Goal: Register for event/course

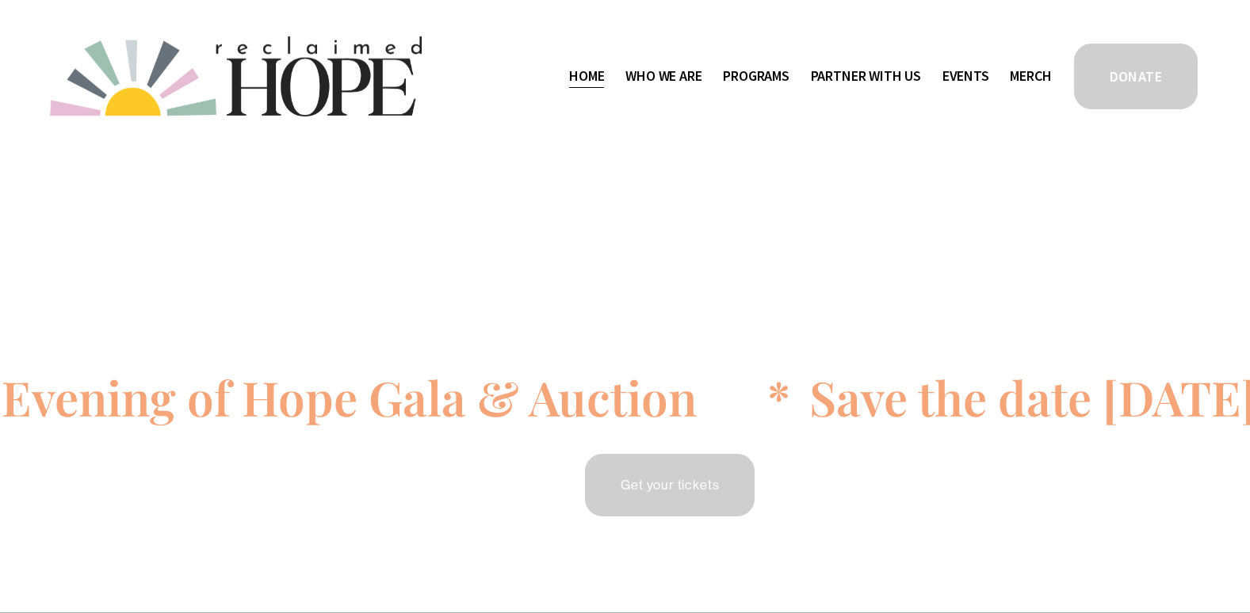
click at [961, 76] on link "Events" at bounding box center [965, 75] width 47 height 25
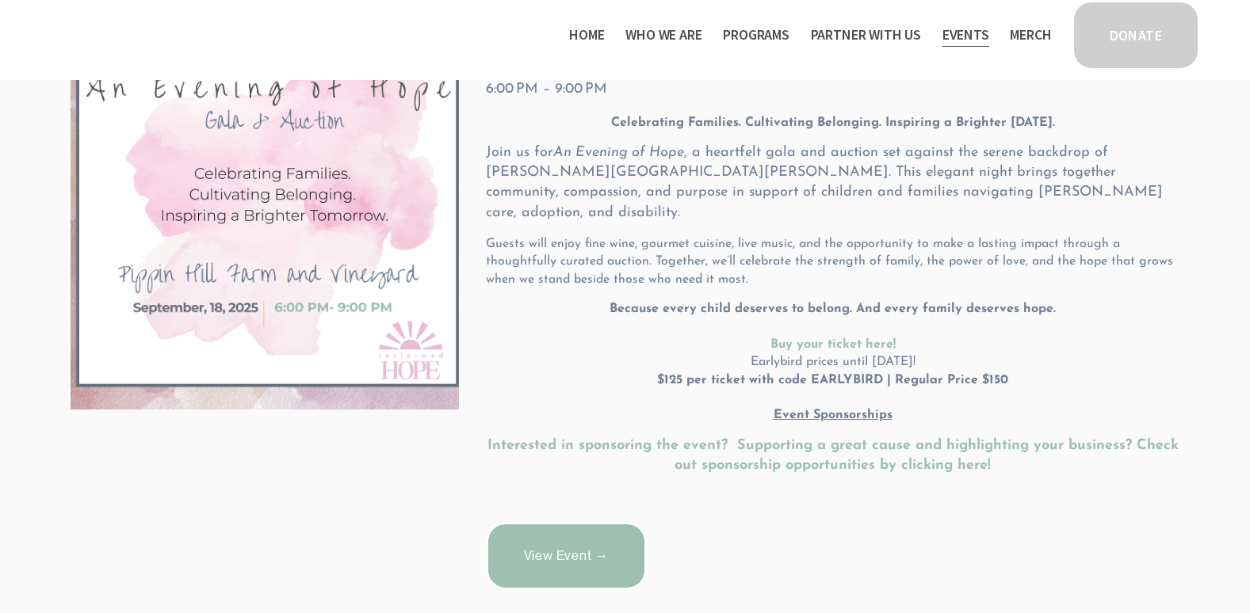
scroll to position [412, 0]
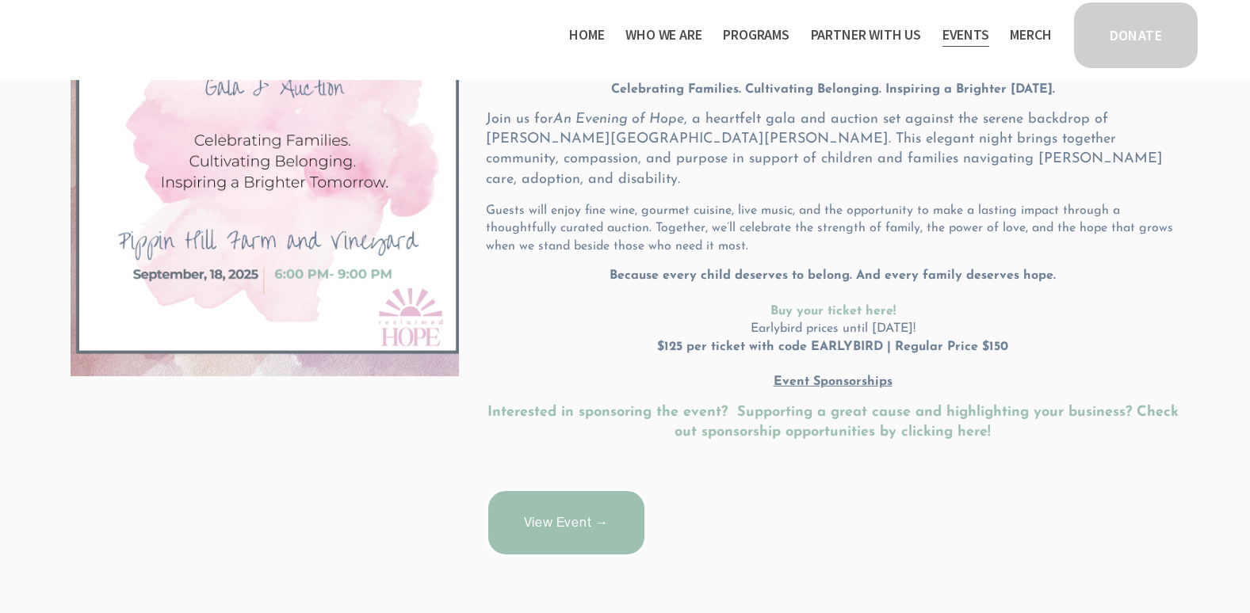
click at [606, 495] on link "View Event →" at bounding box center [566, 523] width 161 height 68
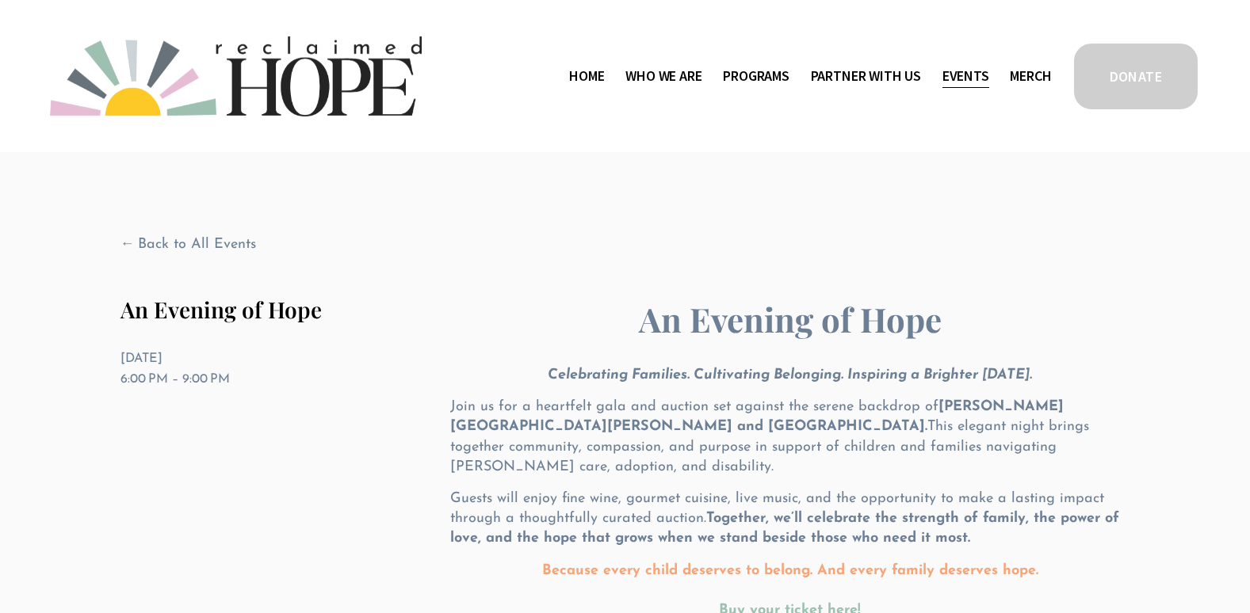
click at [813, 604] on strong "Buy your ticket here!" at bounding box center [790, 611] width 142 height 14
